Goal: Task Accomplishment & Management: Use online tool/utility

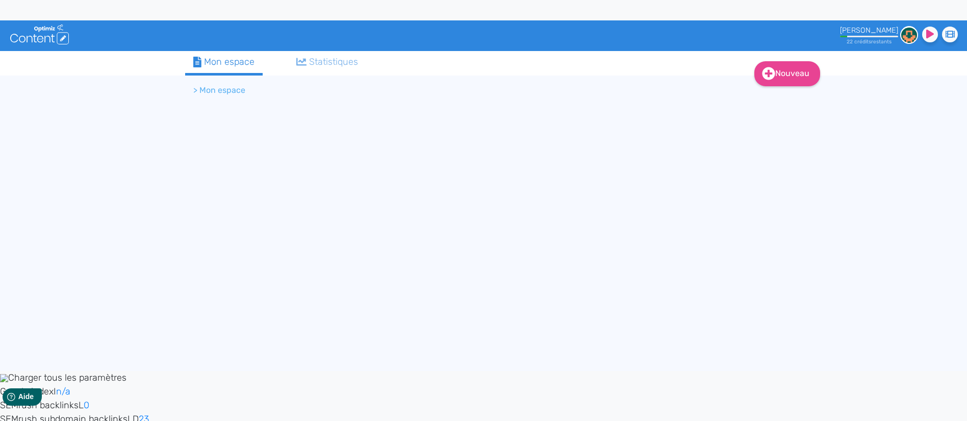
click at [222, 90] on li "> Mon espace" at bounding box center [219, 90] width 52 height 12
click at [244, 58] on div "Mon espace" at bounding box center [223, 62] width 61 height 14
click at [348, 68] on div "Statistiques" at bounding box center [327, 62] width 62 height 14
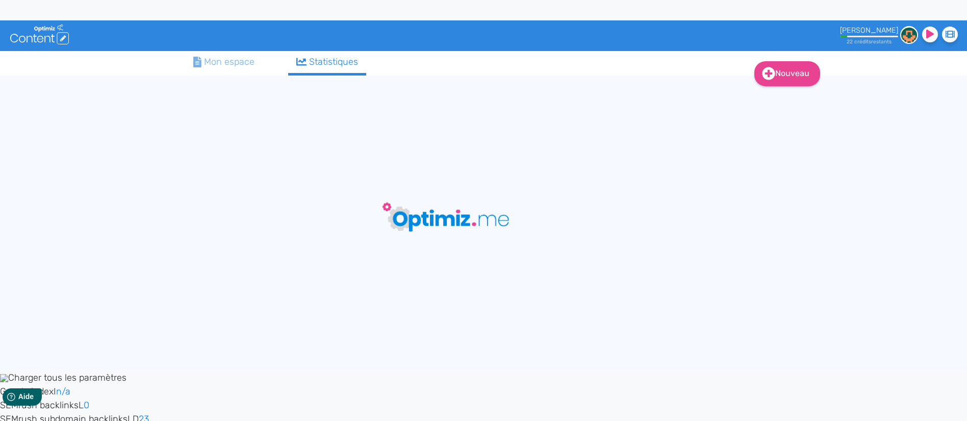
click at [230, 54] on link "Mon espace" at bounding box center [224, 62] width 78 height 22
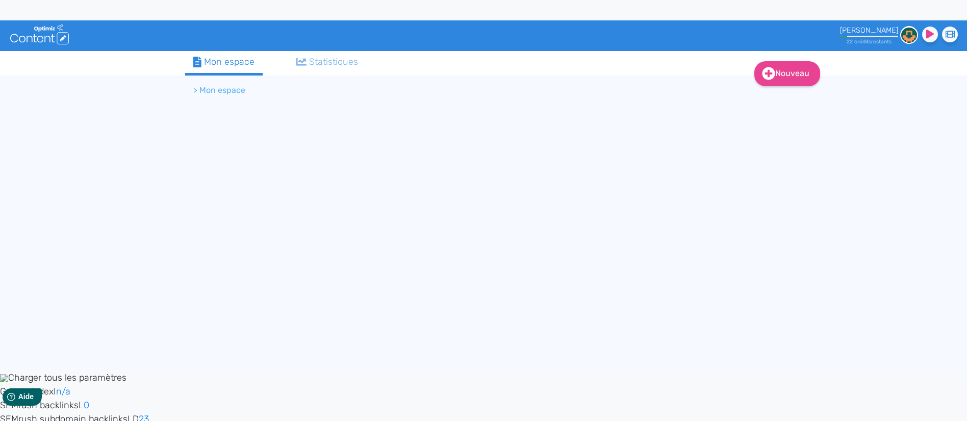
click at [338, 65] on div "Statistiques" at bounding box center [327, 62] width 62 height 14
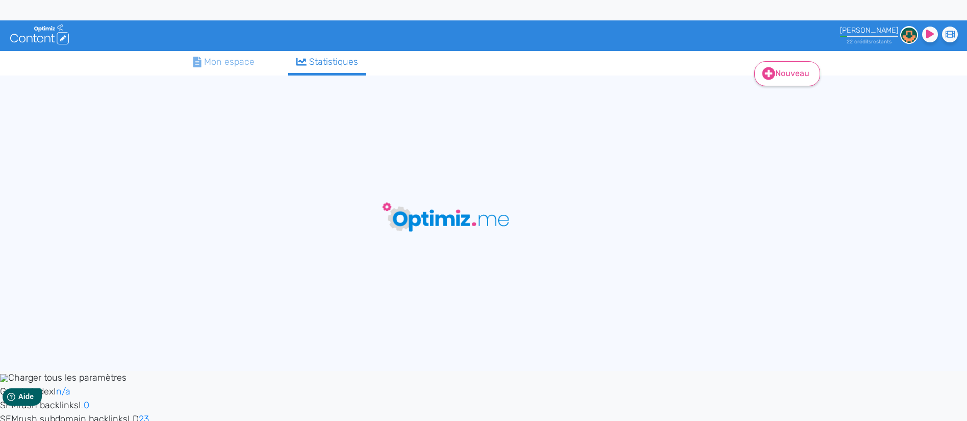
click at [771, 71] on icon at bounding box center [769, 73] width 13 height 13
click at [798, 100] on button "Contenu" at bounding box center [795, 99] width 82 height 16
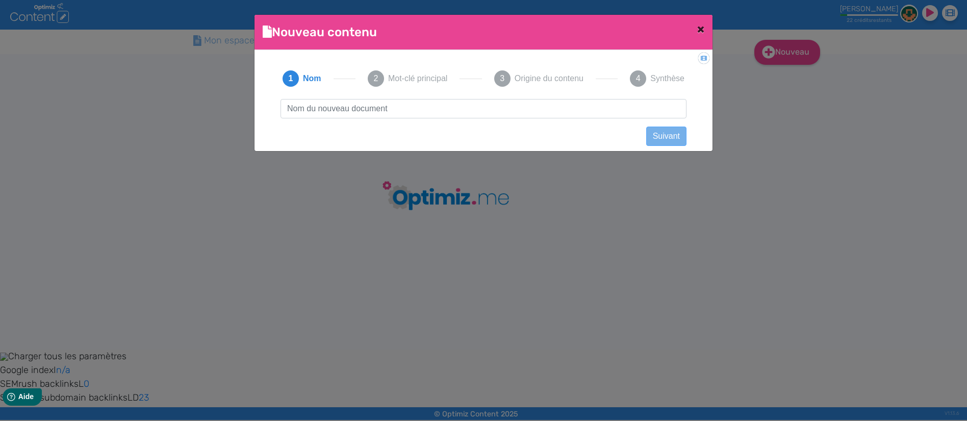
click at [696, 27] on button "×" at bounding box center [700, 29] width 23 height 29
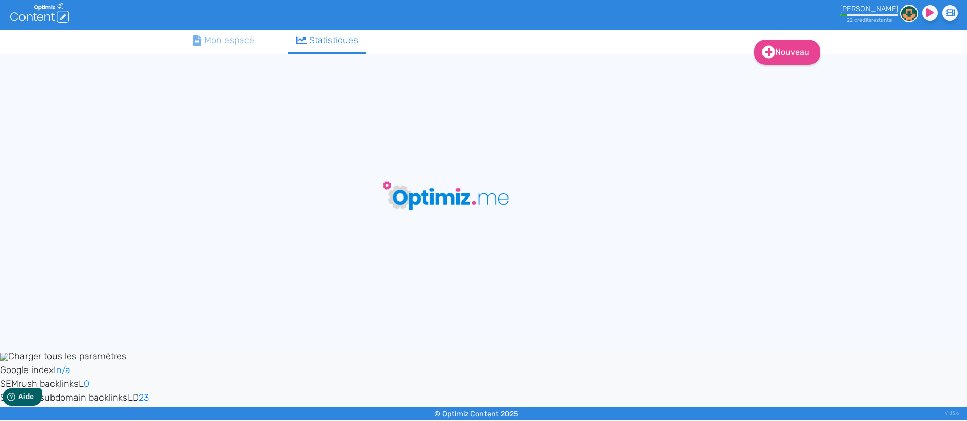
click at [236, 47] on div "Mon espace" at bounding box center [223, 41] width 61 height 14
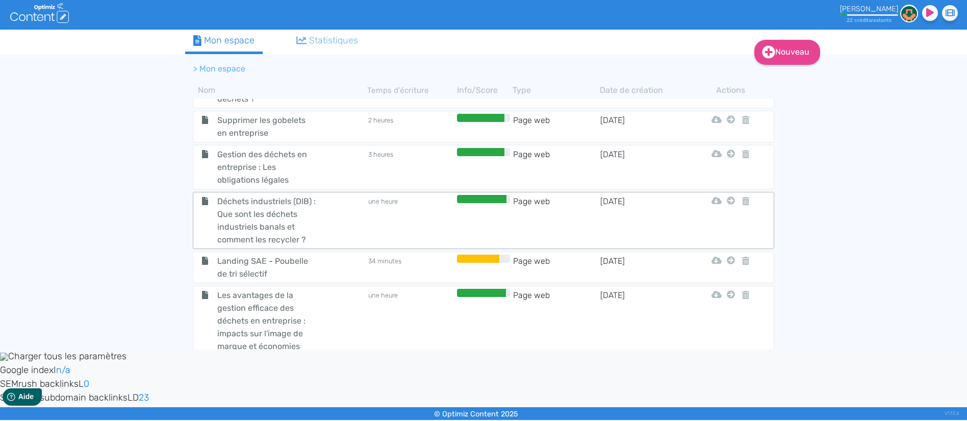
scroll to position [485, 0]
